Goal: Task Accomplishment & Management: Manage account settings

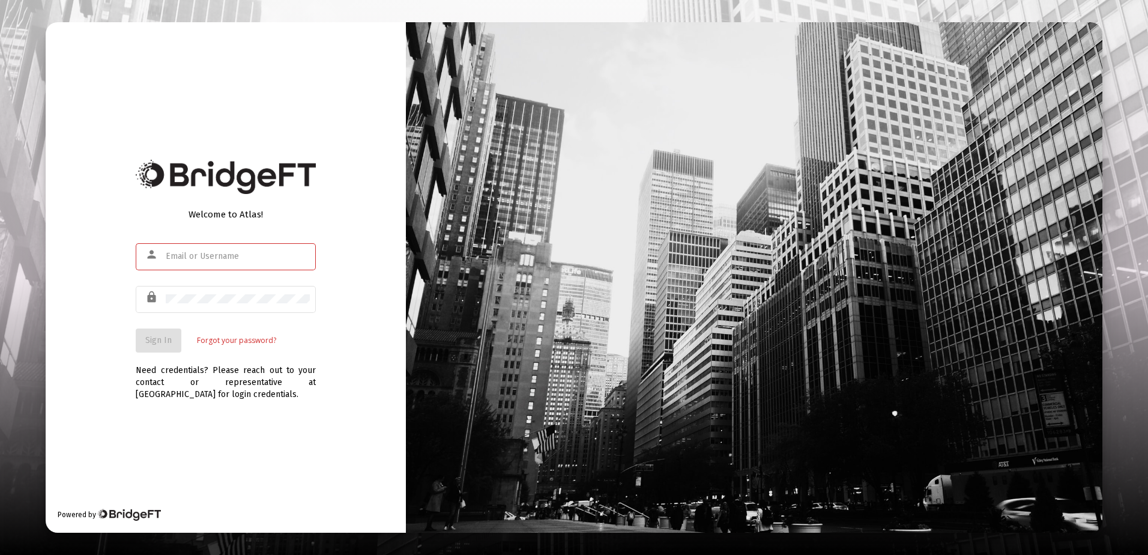
type input "[PERSON_NAME][EMAIL_ADDRESS][DOMAIN_NAME]"
click at [195, 436] on div "Welcome to Atlas! person r.scheidler@rcn.com lock Sign In Forgot your password?…" at bounding box center [226, 277] width 360 height 510
click at [166, 342] on span "Sign In" at bounding box center [158, 340] width 26 height 10
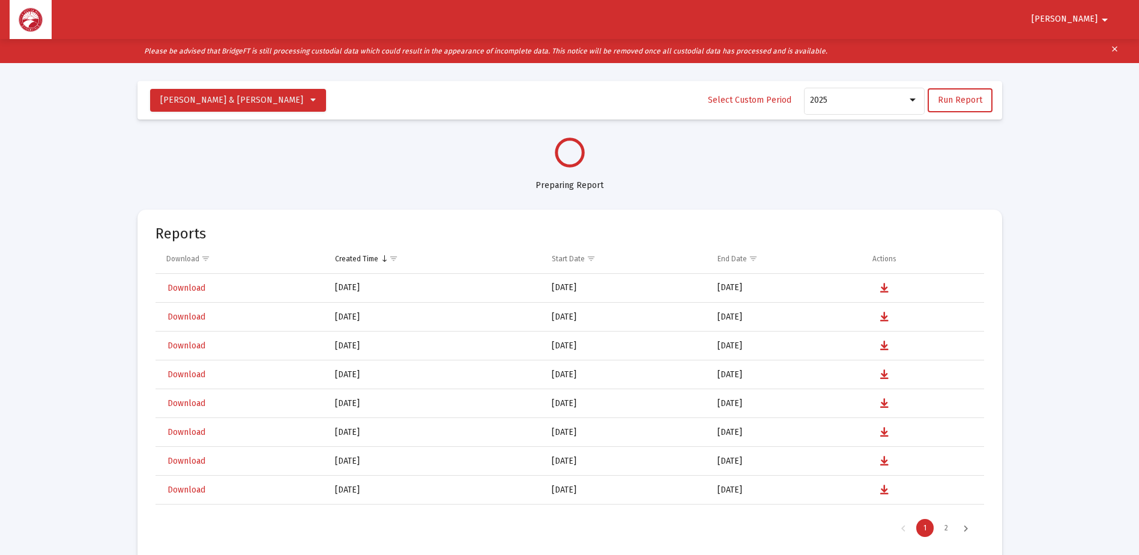
select select "View all"
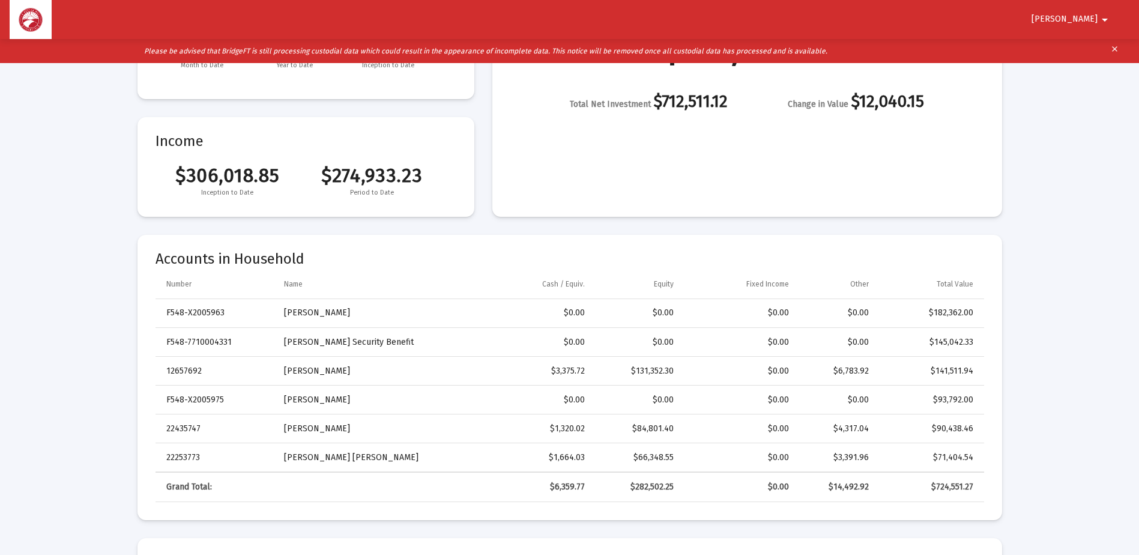
scroll to position [180, 0]
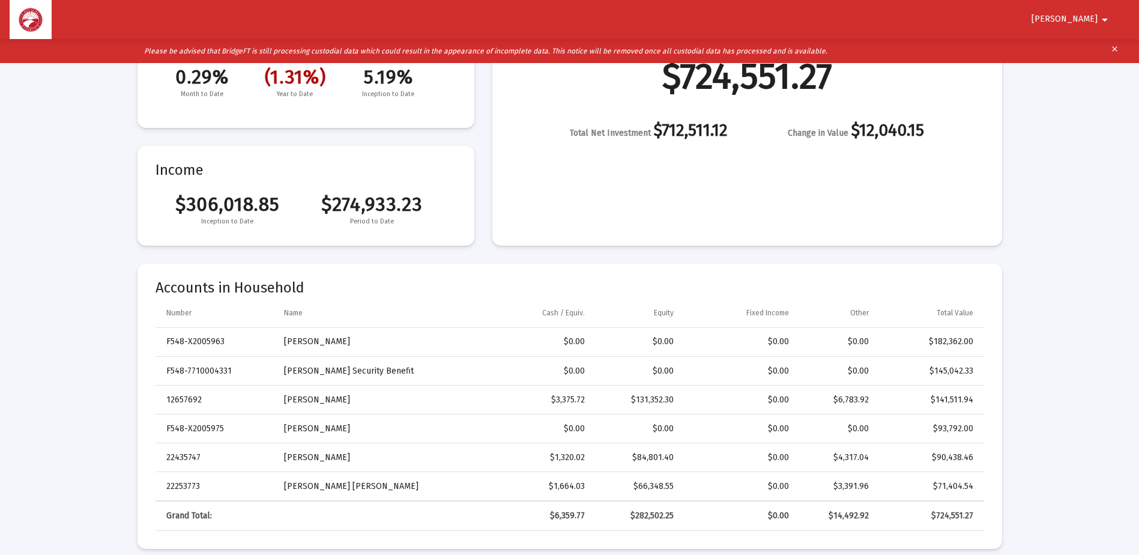
click at [1082, 14] on span "Ronald" at bounding box center [1064, 19] width 66 height 10
click at [1089, 46] on button "Logout" at bounding box center [1089, 51] width 67 height 29
